Goal: Task Accomplishment & Management: Manage account settings

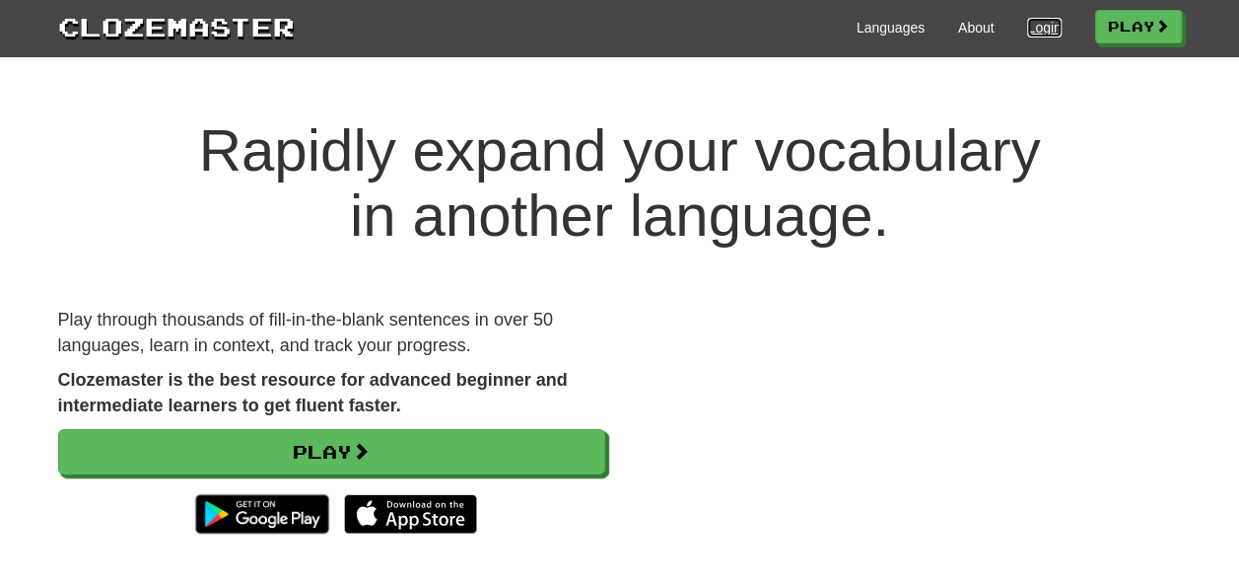
click at [1027, 26] on link "Login" at bounding box center [1044, 28] width 34 height 20
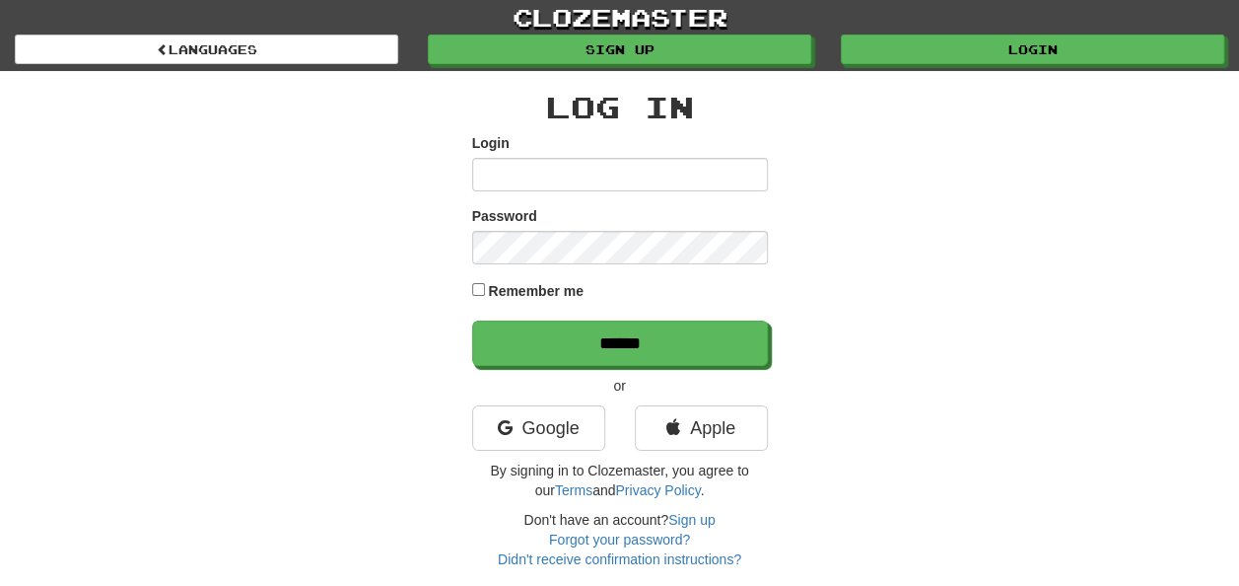
click at [545, 175] on input "Login" at bounding box center [620, 175] width 296 height 34
click at [550, 441] on link "Google" at bounding box center [538, 427] width 133 height 45
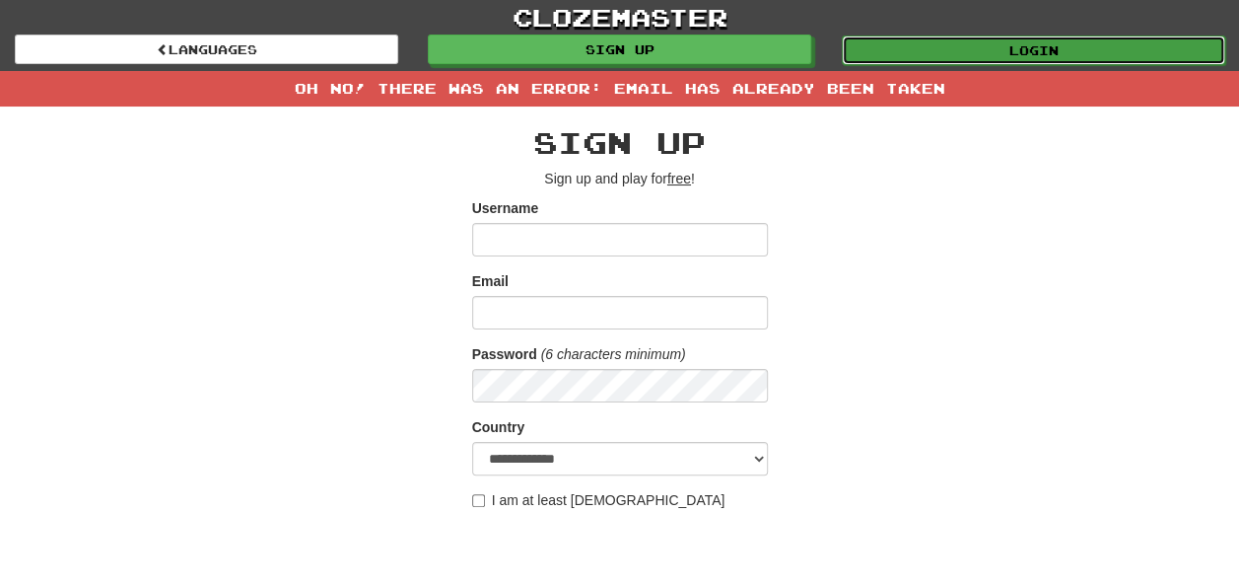
click at [935, 59] on link "Login" at bounding box center [1034, 50] width 384 height 30
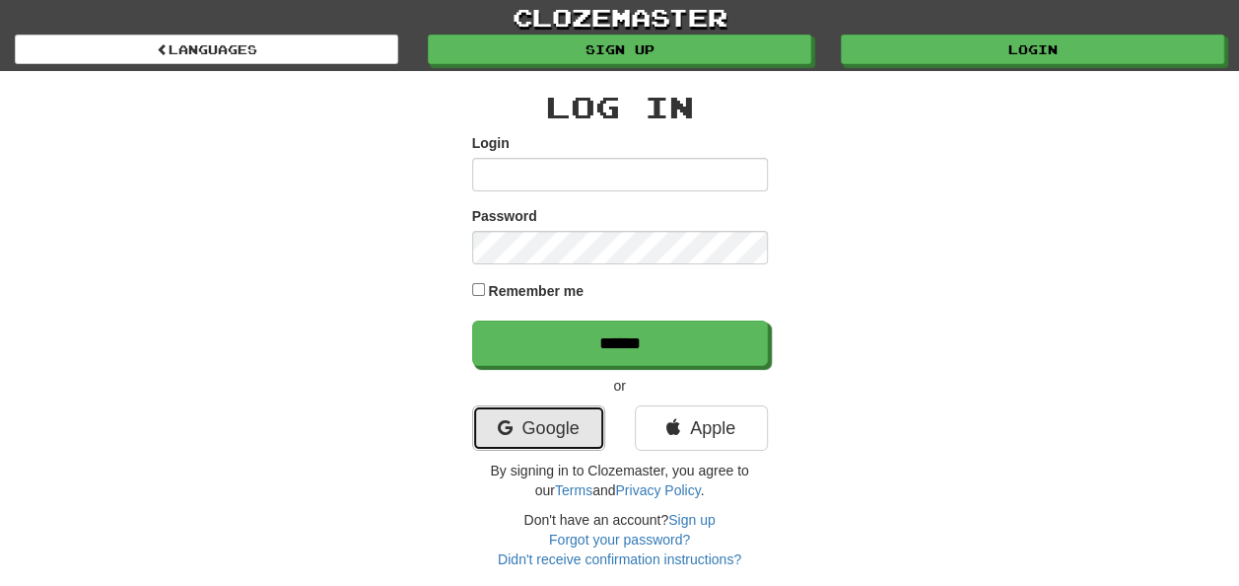
click at [524, 436] on link "Google" at bounding box center [538, 427] width 133 height 45
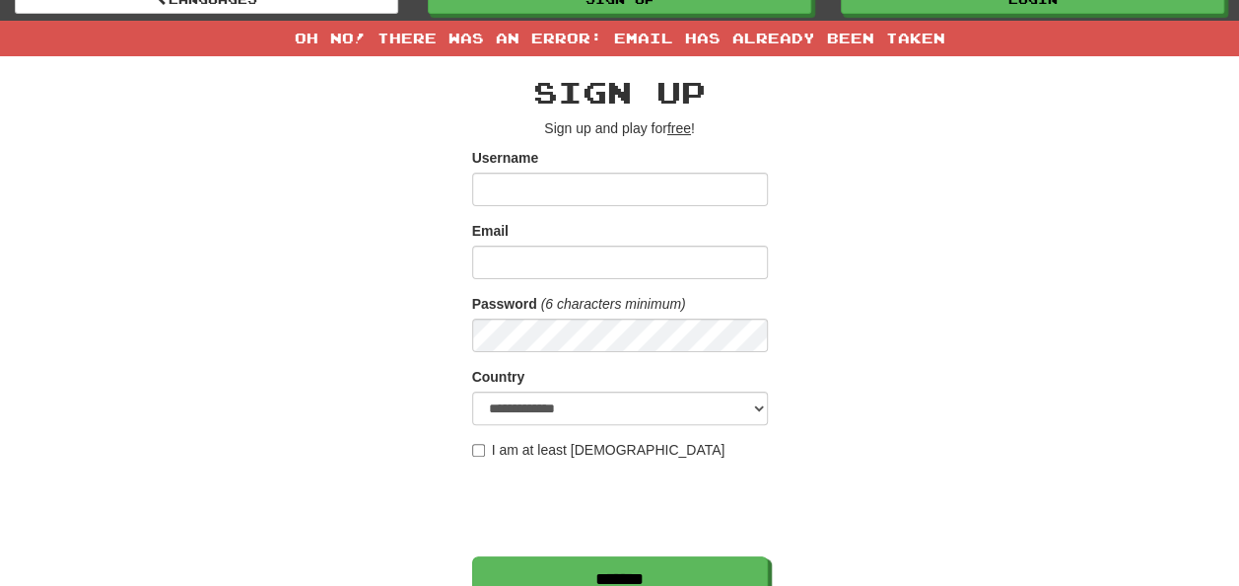
scroll to position [58, 0]
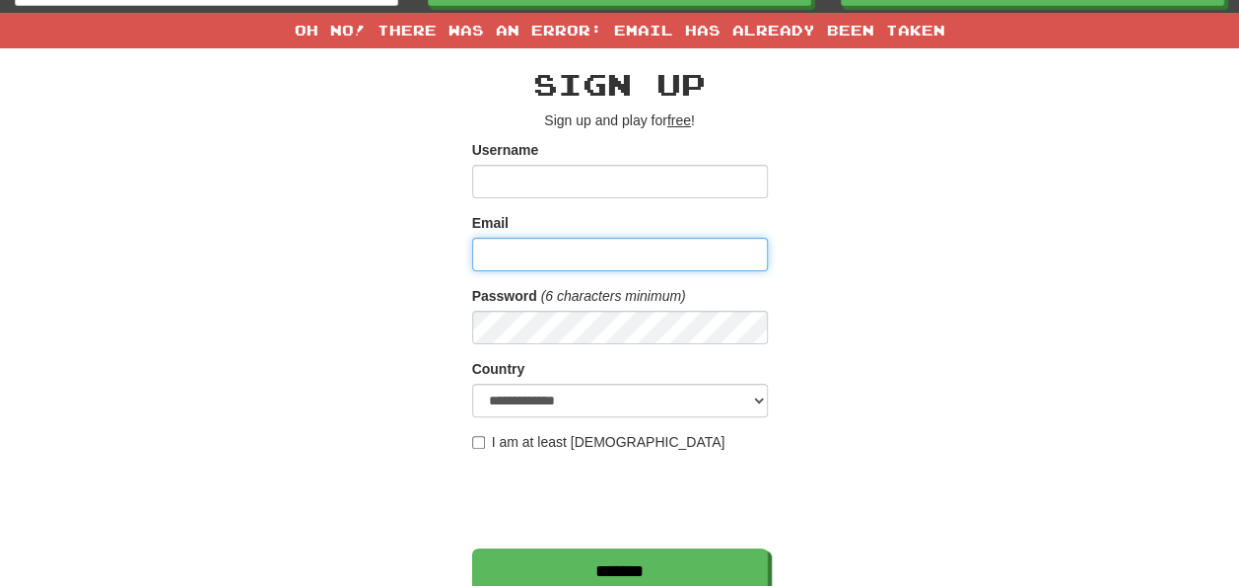
click at [673, 242] on input "Email" at bounding box center [620, 255] width 296 height 34
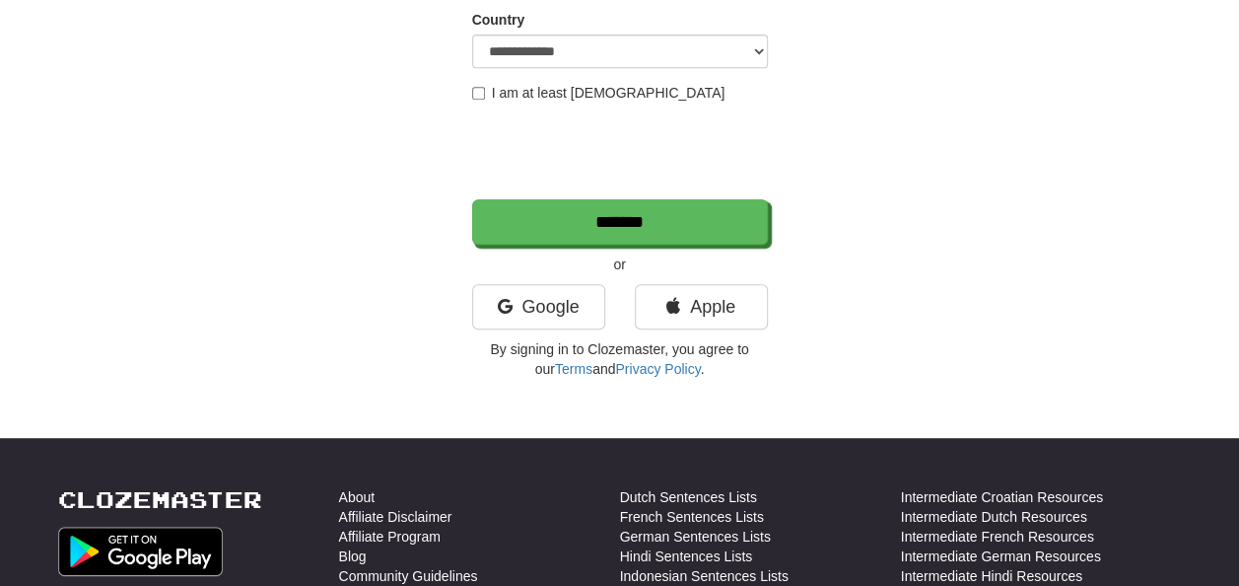
scroll to position [0, 0]
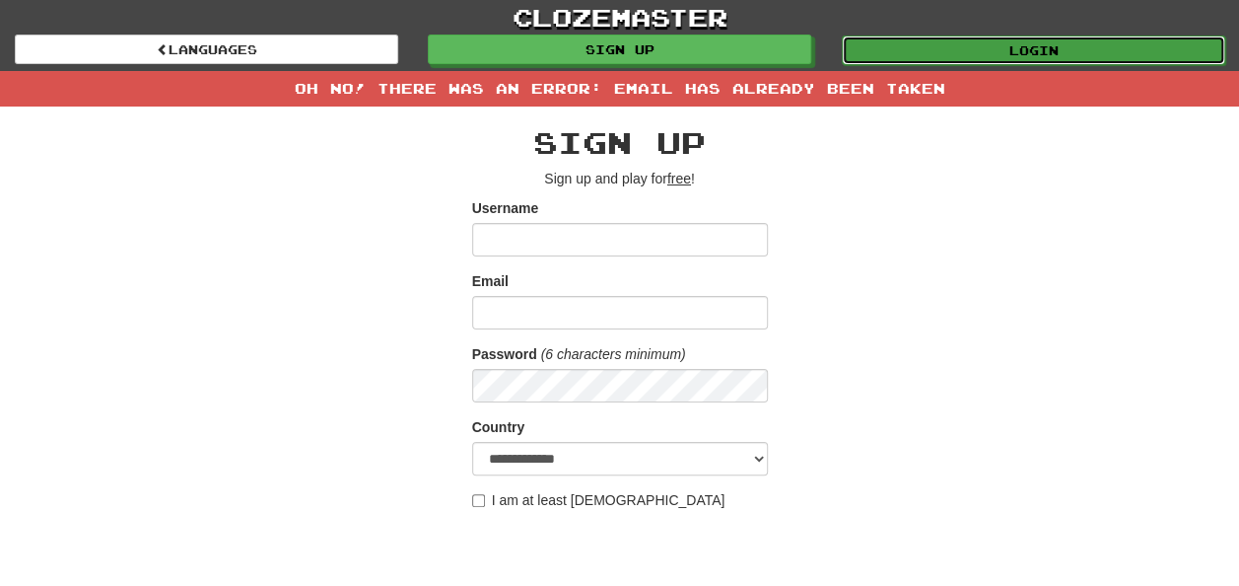
click at [1051, 38] on link "Login" at bounding box center [1034, 50] width 384 height 30
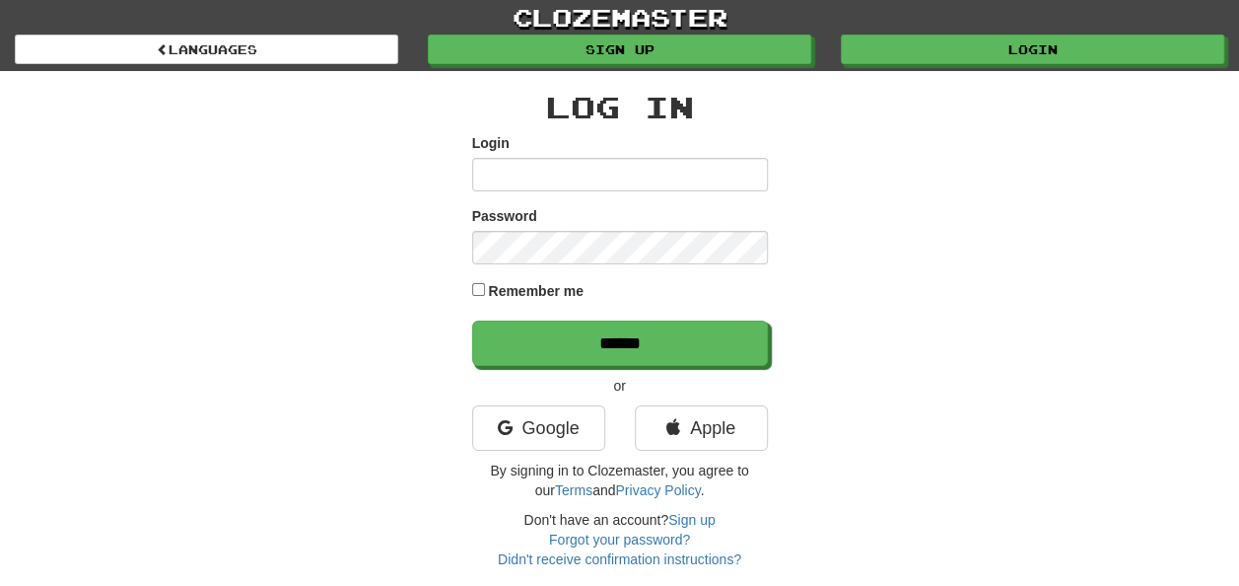
click at [499, 166] on input "Login" at bounding box center [620, 175] width 296 height 34
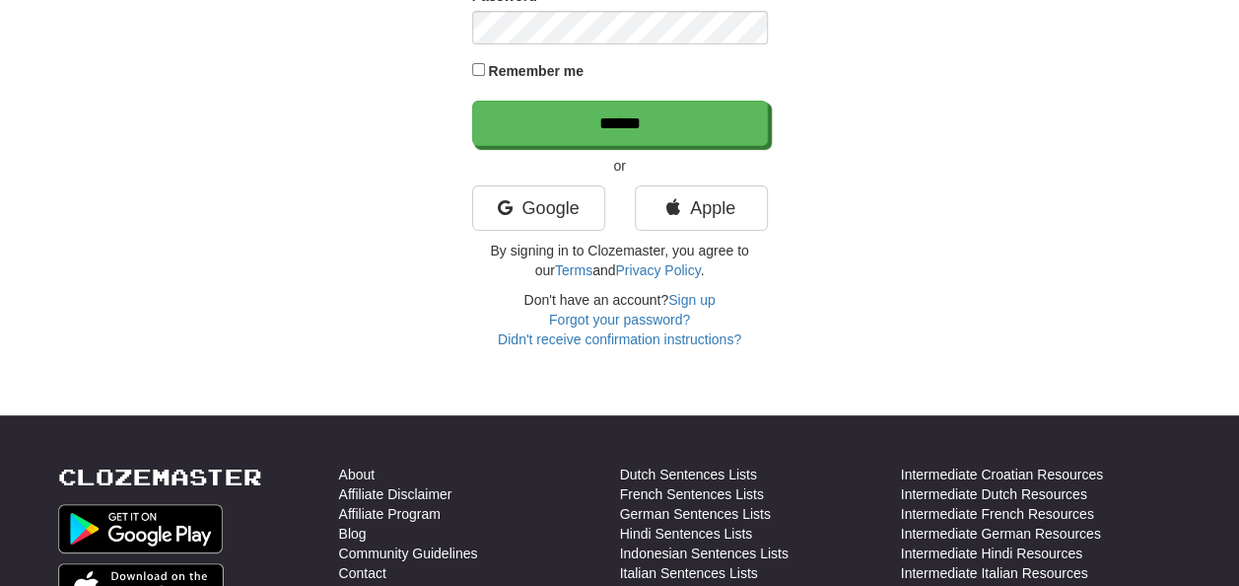
scroll to position [227, 0]
